Goal: Entertainment & Leisure: Consume media (video, audio)

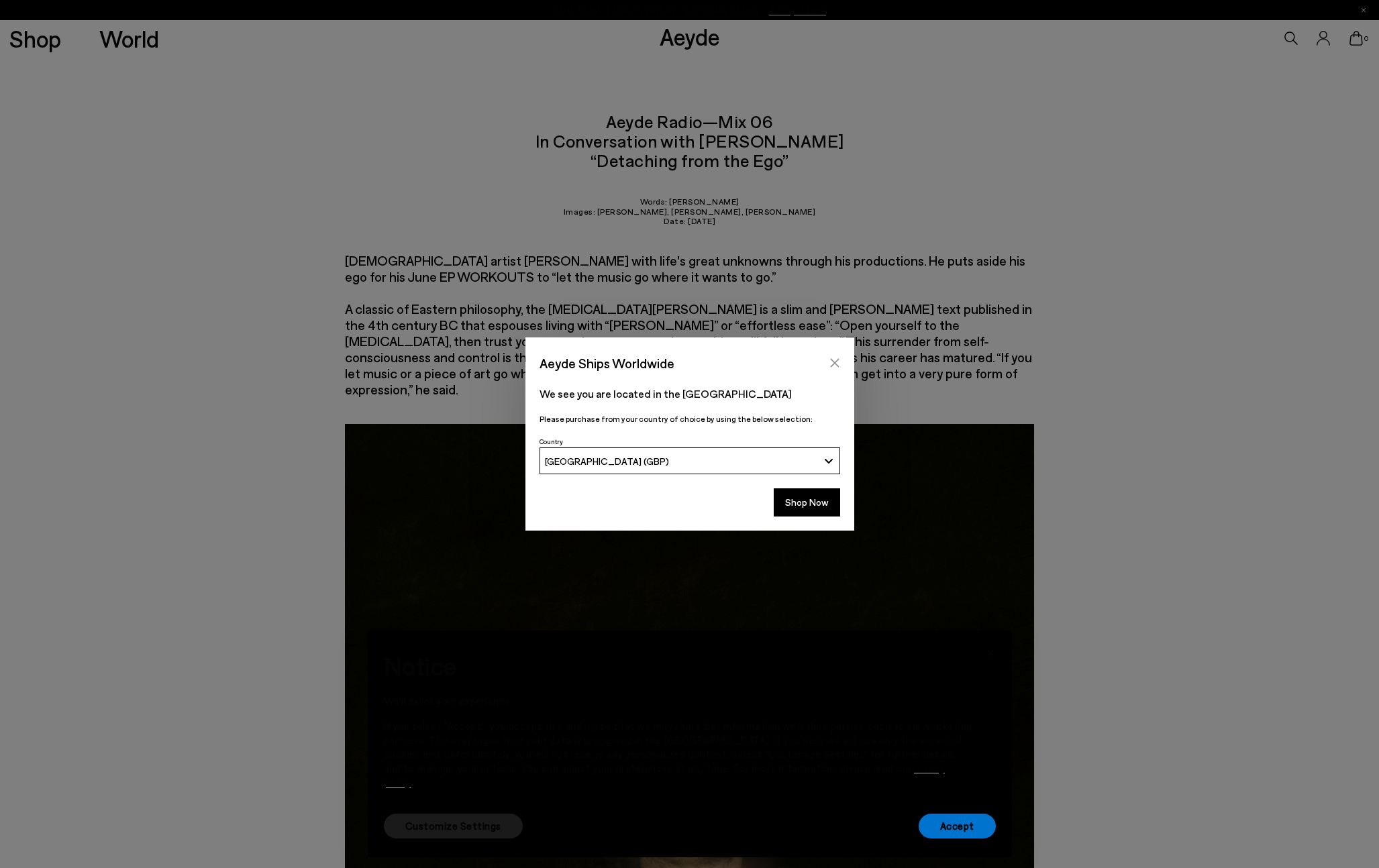
click at [831, 367] on icon "Close" at bounding box center [835, 363] width 11 height 11
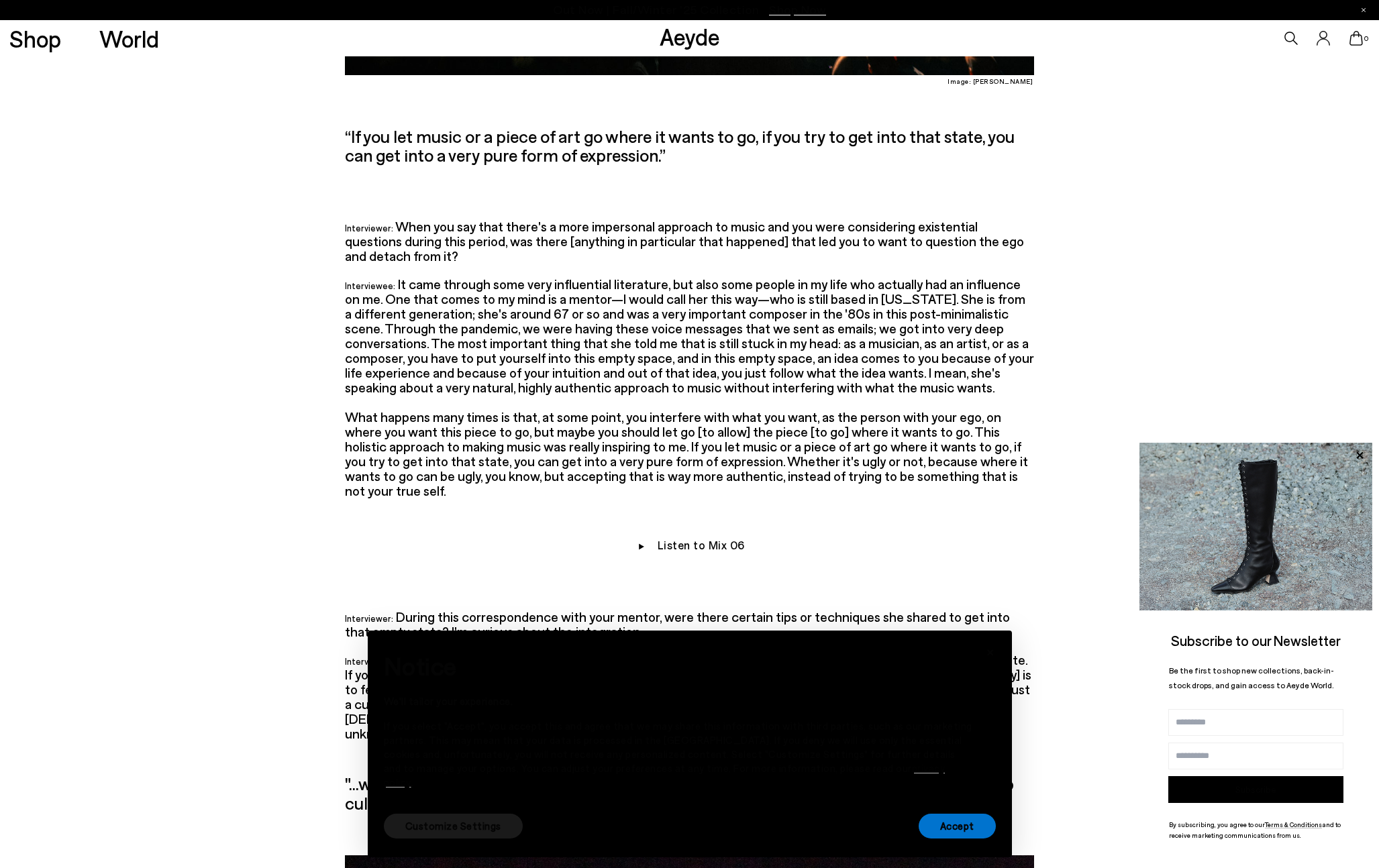
scroll to position [2986, 0]
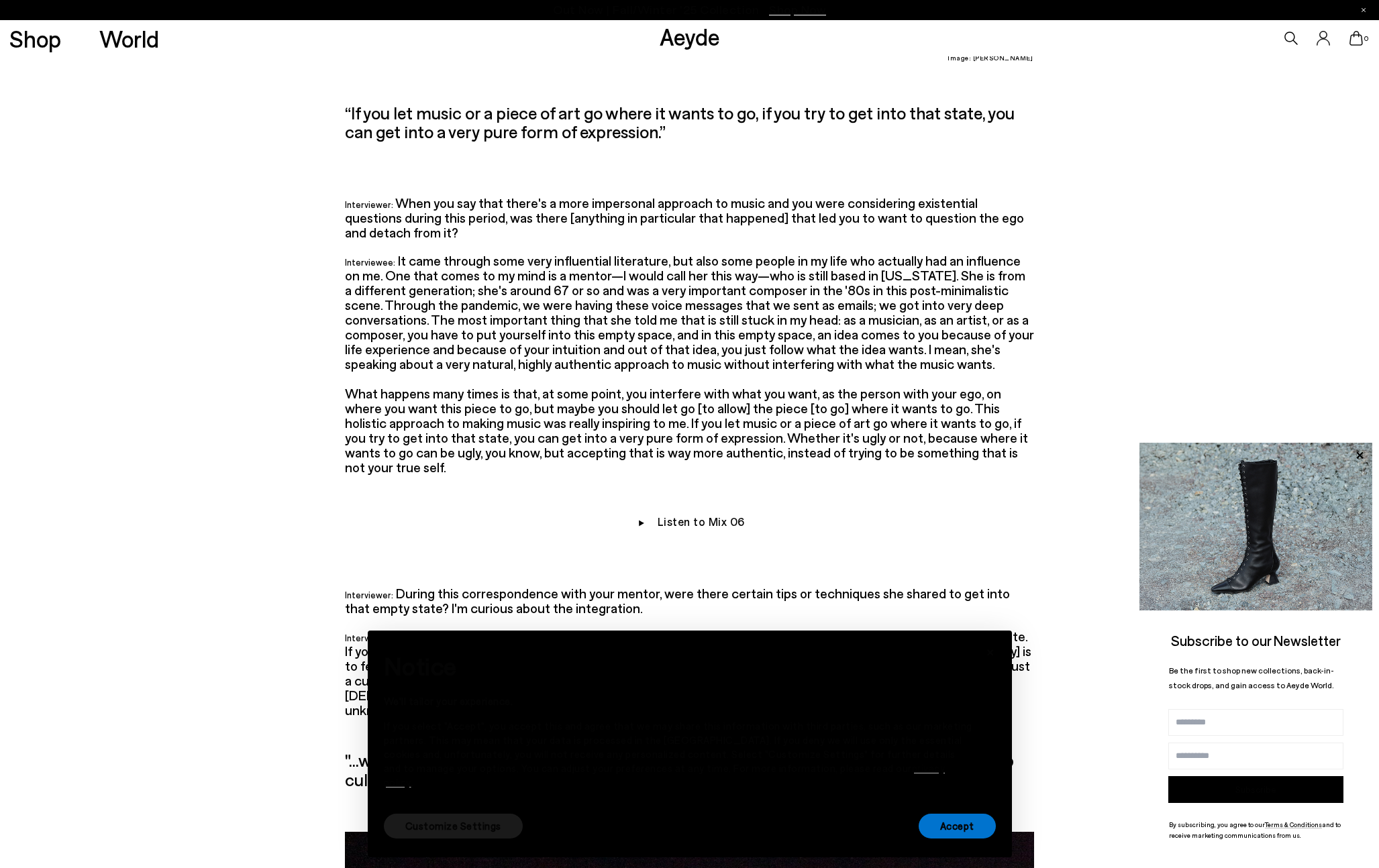
click at [988, 664] on div "Notice We'll tailor your experience. If you select "Accept", you accept this an…" at bounding box center [690, 729] width 612 height 164
click at [992, 669] on div "Notice We'll tailor your experience. If you select "Accept", you accept this an…" at bounding box center [690, 729] width 612 height 164
click at [985, 669] on div "Notice We'll tailor your experience. If you select "Accept", you accept this an…" at bounding box center [690, 729] width 612 height 164
click at [994, 665] on div "Notice We'll tailor your experience. If you select "Accept", you accept this an…" at bounding box center [690, 729] width 612 height 164
click at [985, 670] on div "Notice We'll tailor your experience. If you select "Accept", you accept this an…" at bounding box center [690, 729] width 612 height 164
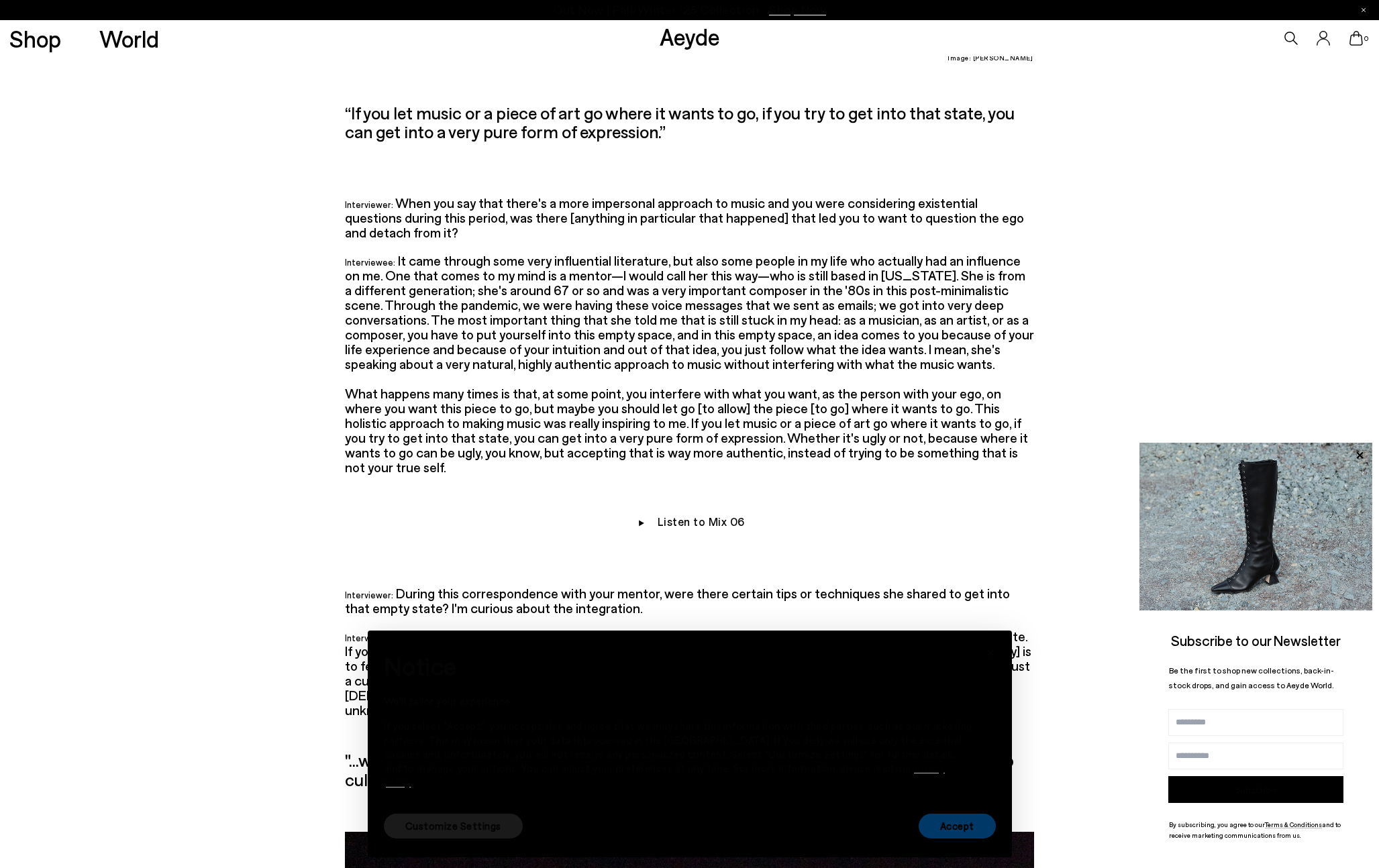
click at [942, 827] on font "Accept" at bounding box center [957, 825] width 34 height 12
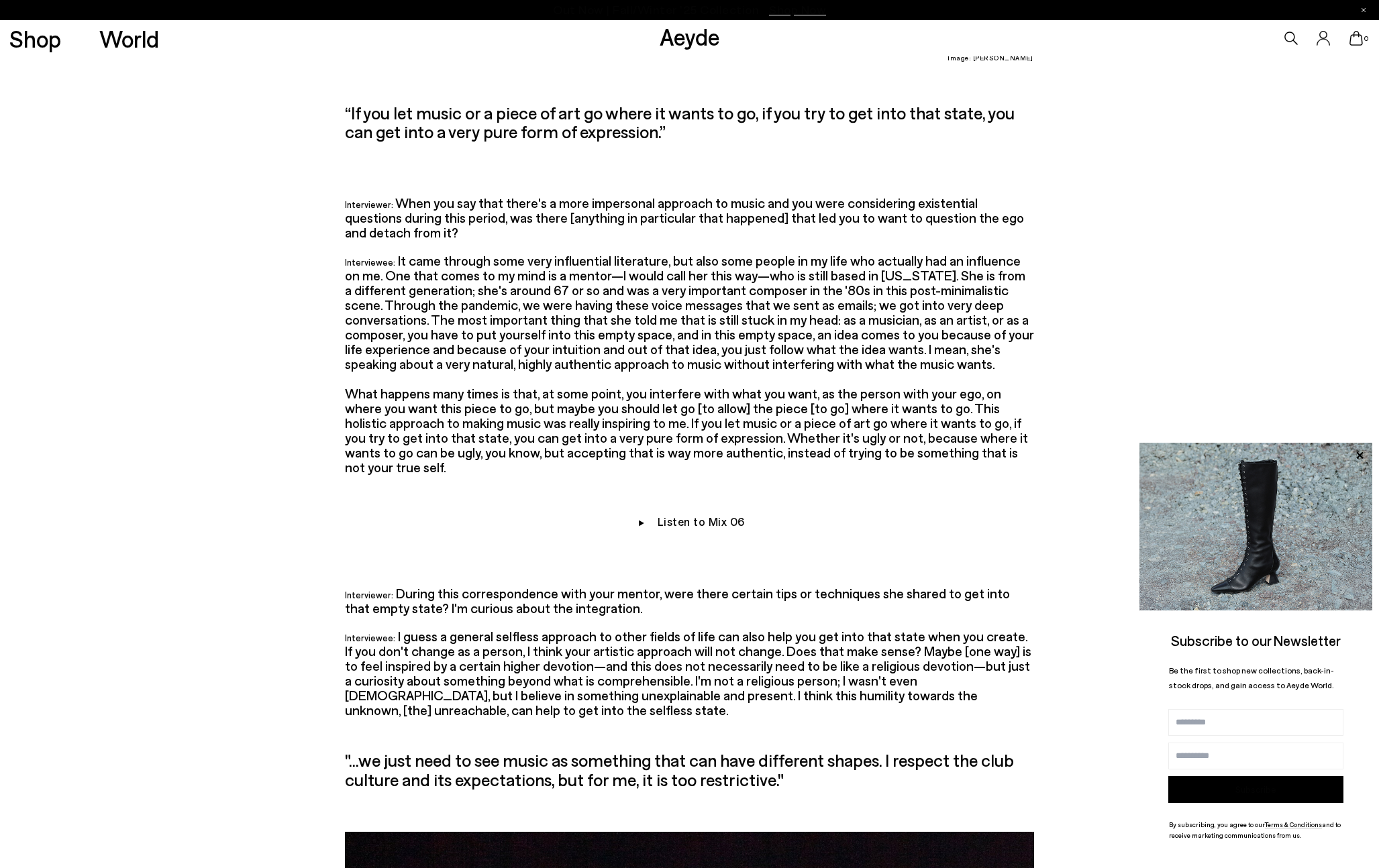
click at [642, 514] on div "Listen to Mix 06" at bounding box center [689, 536] width 1379 height 44
click at [643, 517] on img at bounding box center [641, 524] width 14 height 16
click at [667, 514] on font "Listen to Mix 06" at bounding box center [701, 521] width 87 height 14
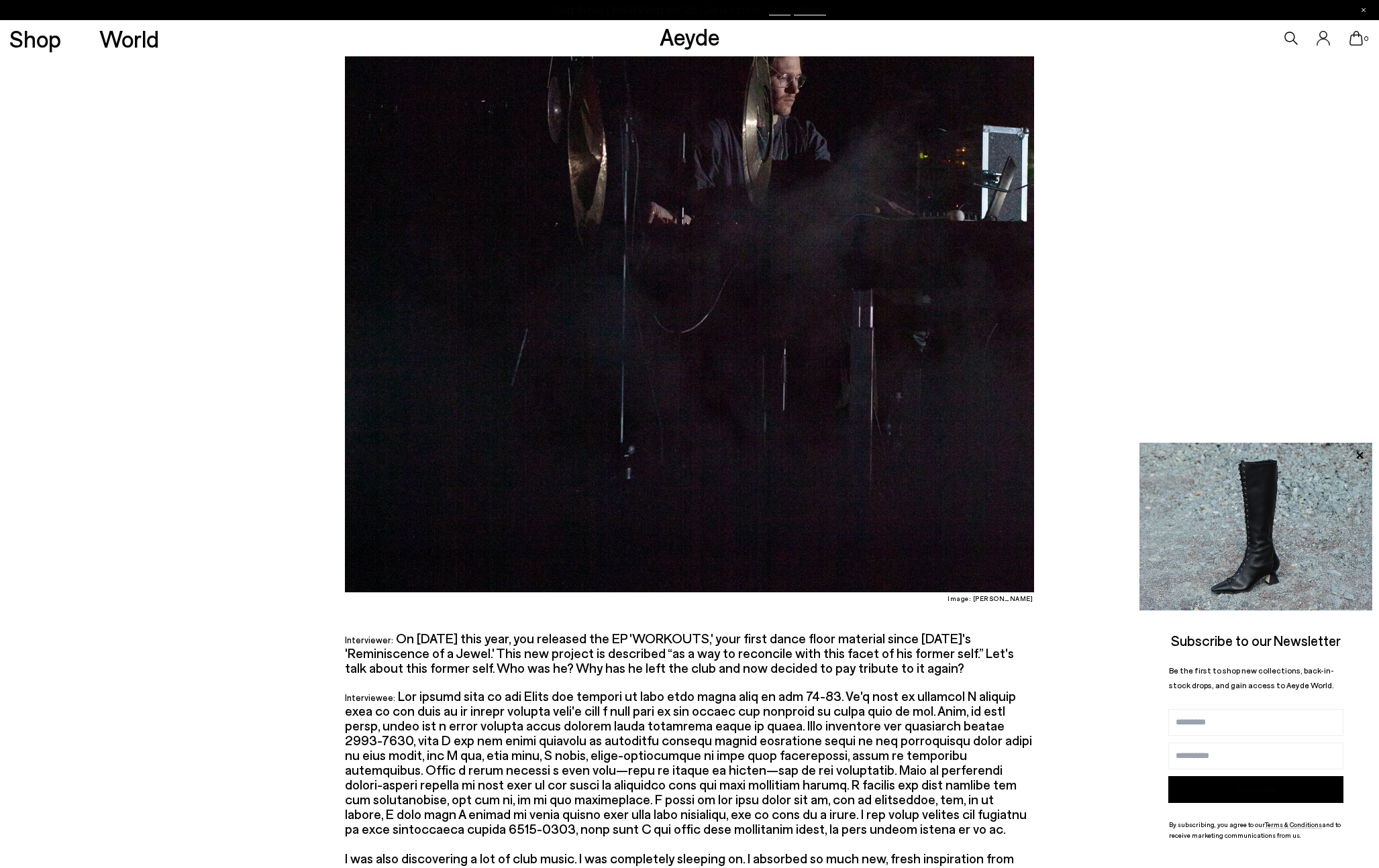
scroll to position [4113, 0]
